Goal: Information Seeking & Learning: Understand process/instructions

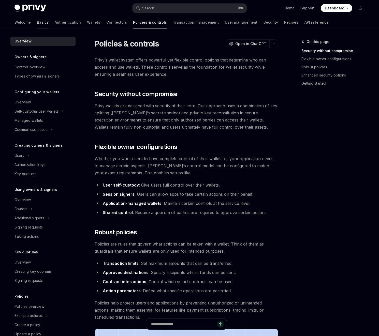
click at [37, 23] on link "Basics" at bounding box center [43, 22] width 12 height 12
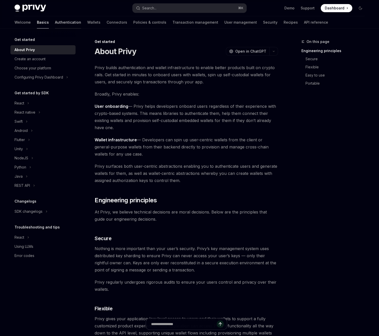
click at [55, 20] on link "Authentication" at bounding box center [68, 22] width 26 height 12
click at [55, 22] on link "Authentication" at bounding box center [68, 22] width 26 height 12
click at [55, 23] on link "Authentication" at bounding box center [68, 22] width 26 height 12
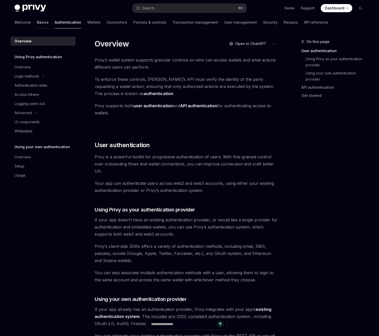
click at [37, 22] on link "Basics" at bounding box center [43, 22] width 12 height 12
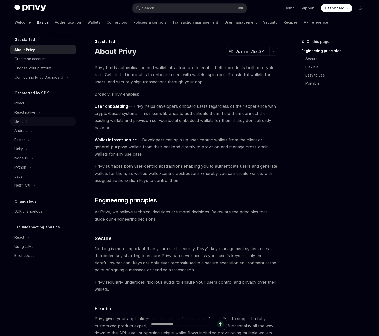
click at [24, 120] on div "Swift" at bounding box center [42, 121] width 65 height 9
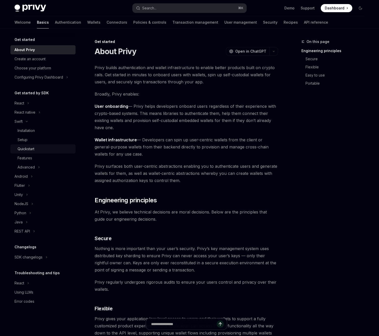
click at [27, 146] on div "Quickstart" at bounding box center [26, 149] width 17 height 6
type textarea "*"
